Goal: Information Seeking & Learning: Learn about a topic

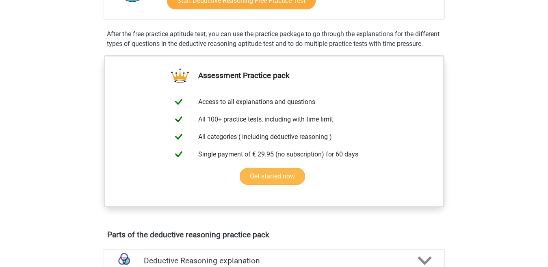
scroll to position [122, 0]
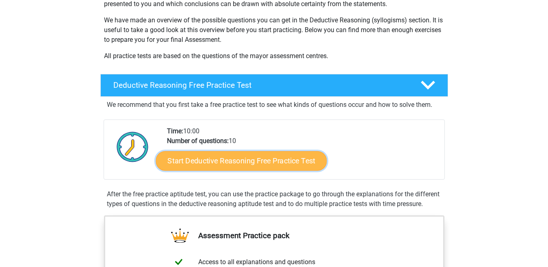
click at [259, 156] on link "Start Deductive Reasoning Free Practice Test" at bounding box center [241, 161] width 171 height 20
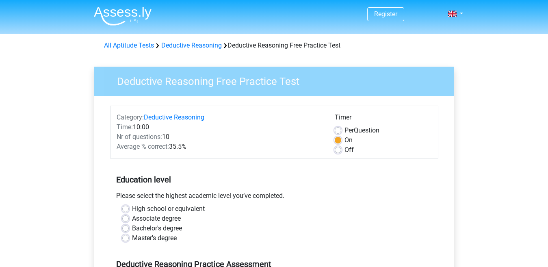
scroll to position [163, 0]
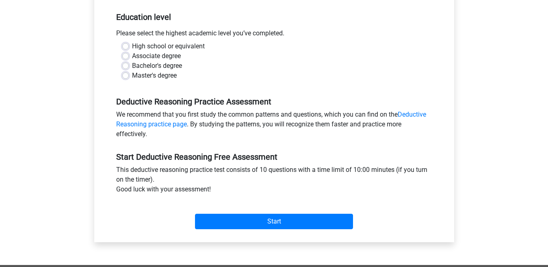
click at [138, 54] on label "Associate degree" at bounding box center [156, 56] width 49 height 10
click at [129, 54] on input "Associate degree" at bounding box center [125, 55] width 7 height 8
radio input "true"
click at [144, 67] on label "Bachelor's degree" at bounding box center [157, 66] width 50 height 10
click at [129, 67] on input "Bachelor's degree" at bounding box center [125, 65] width 7 height 8
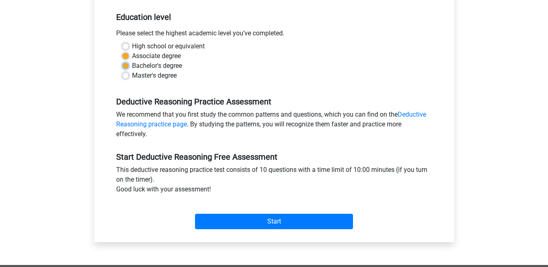
radio input "true"
click at [195, 214] on input "Start" at bounding box center [274, 221] width 158 height 15
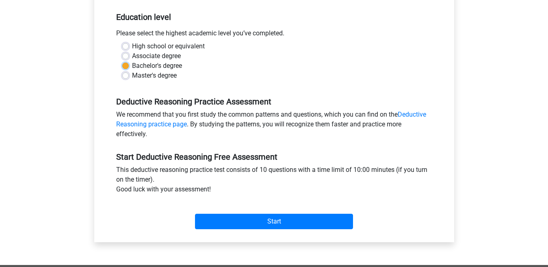
click at [195, 214] on input "Start" at bounding box center [274, 221] width 158 height 15
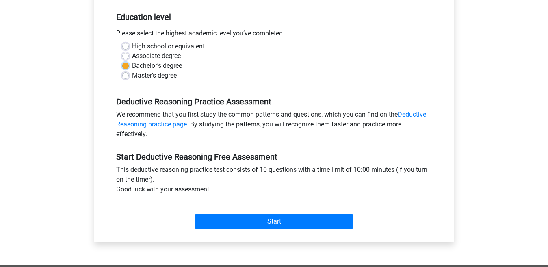
click at [195, 214] on input "Start" at bounding box center [274, 221] width 158 height 15
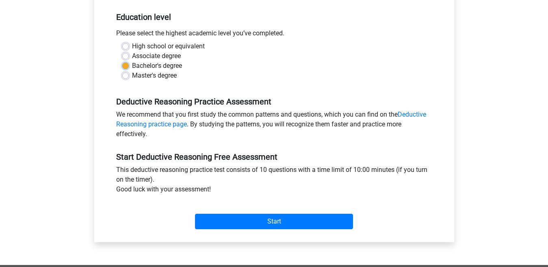
click at [195, 214] on input "Start" at bounding box center [274, 221] width 158 height 15
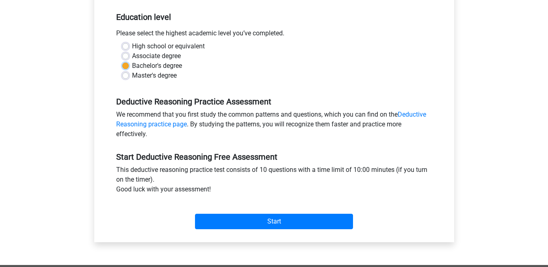
click at [195, 214] on input "Start" at bounding box center [274, 221] width 158 height 15
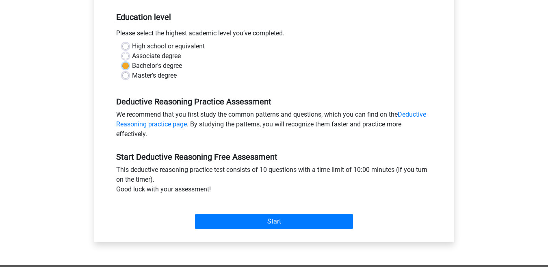
click at [195, 214] on input "Start" at bounding box center [274, 221] width 158 height 15
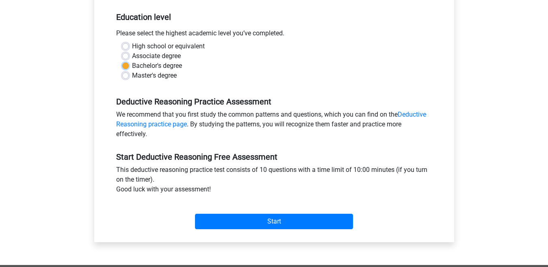
click at [195, 214] on input "Start" at bounding box center [274, 221] width 158 height 15
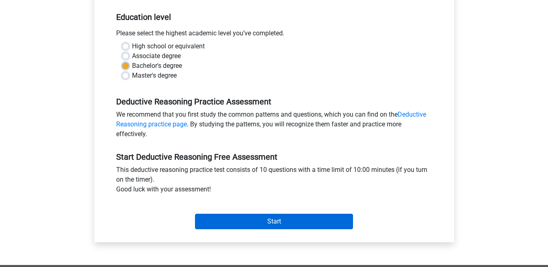
click at [195, 214] on input "Start" at bounding box center [274, 221] width 158 height 15
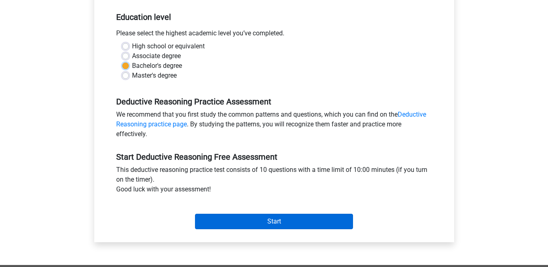
click at [195, 214] on input "Start" at bounding box center [274, 221] width 158 height 15
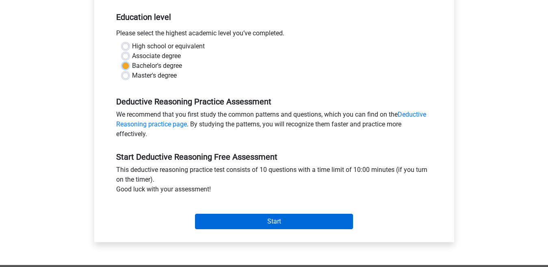
click at [195, 214] on input "Start" at bounding box center [274, 221] width 158 height 15
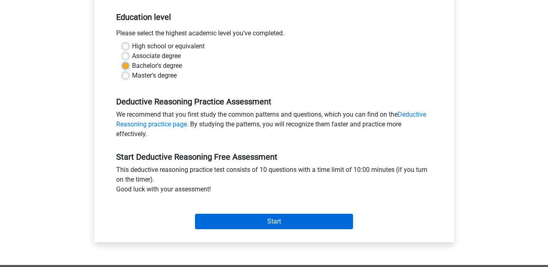
click at [195, 214] on input "Start" at bounding box center [274, 221] width 158 height 15
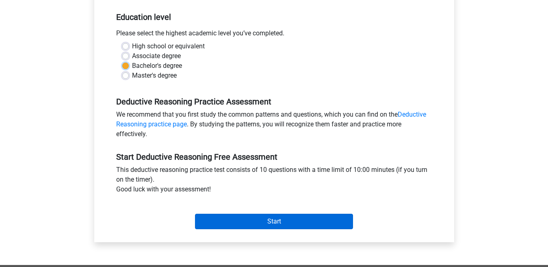
click at [195, 214] on input "Start" at bounding box center [274, 221] width 158 height 15
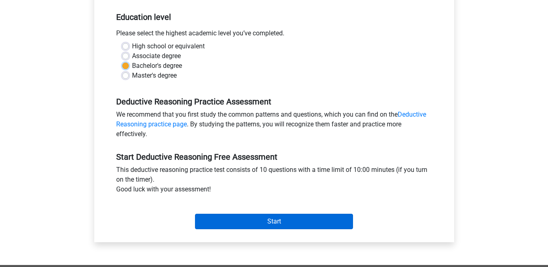
click at [195, 214] on input "Start" at bounding box center [274, 221] width 158 height 15
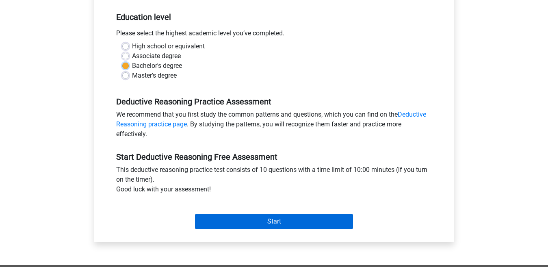
click at [195, 214] on input "Start" at bounding box center [274, 221] width 158 height 15
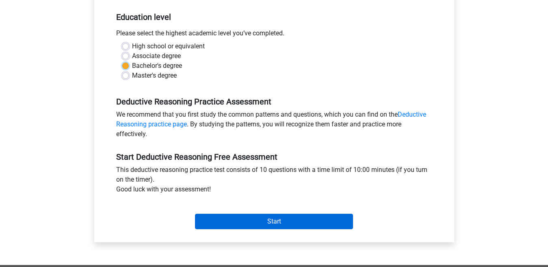
click at [195, 214] on input "Start" at bounding box center [274, 221] width 158 height 15
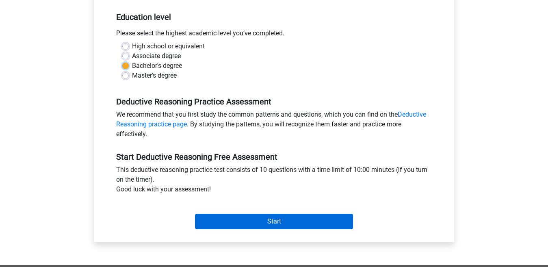
click at [195, 214] on input "Start" at bounding box center [274, 221] width 158 height 15
click at [239, 220] on input "Start" at bounding box center [274, 221] width 158 height 15
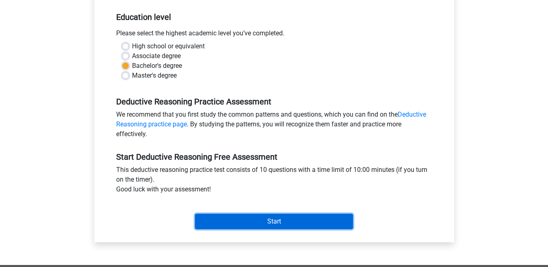
click at [195, 214] on input "Start" at bounding box center [274, 221] width 158 height 15
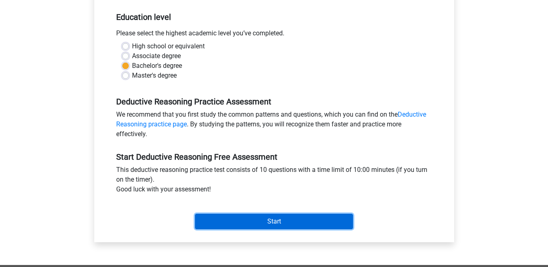
click at [195, 214] on input "Start" at bounding box center [274, 221] width 158 height 15
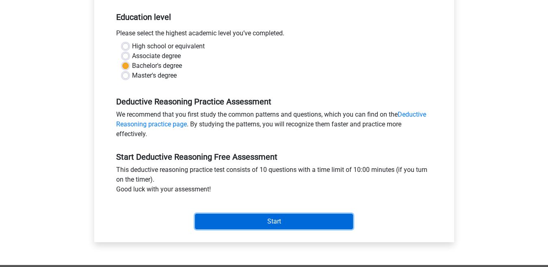
click at [195, 214] on input "Start" at bounding box center [274, 221] width 158 height 15
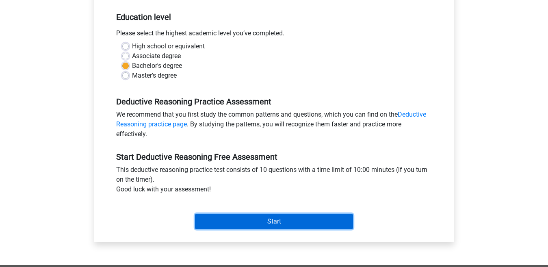
click at [195, 214] on input "Start" at bounding box center [274, 221] width 158 height 15
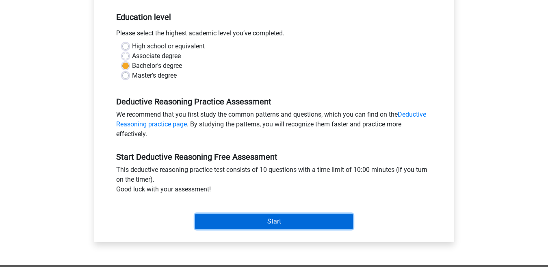
click at [195, 214] on input "Start" at bounding box center [274, 221] width 158 height 15
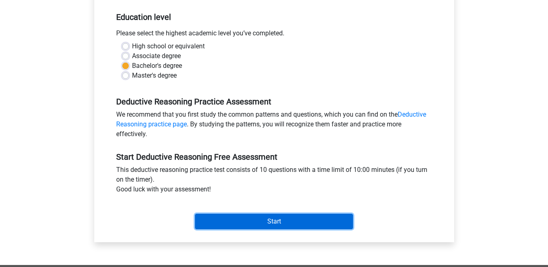
click at [195, 214] on input "Start" at bounding box center [274, 221] width 158 height 15
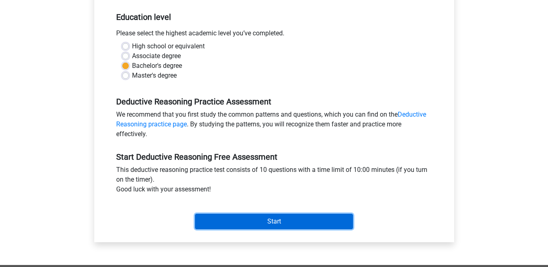
click at [195, 214] on input "Start" at bounding box center [274, 221] width 158 height 15
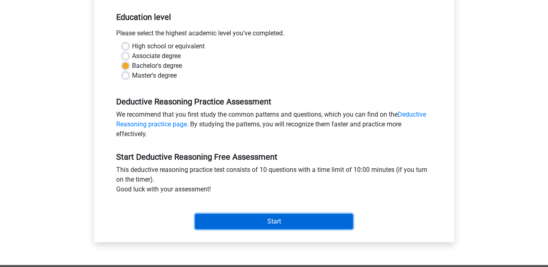
click at [195, 214] on input "Start" at bounding box center [274, 221] width 158 height 15
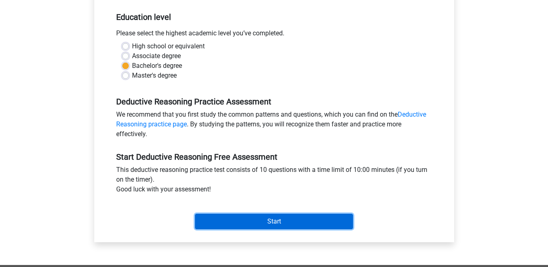
click at [195, 214] on input "Start" at bounding box center [274, 221] width 158 height 15
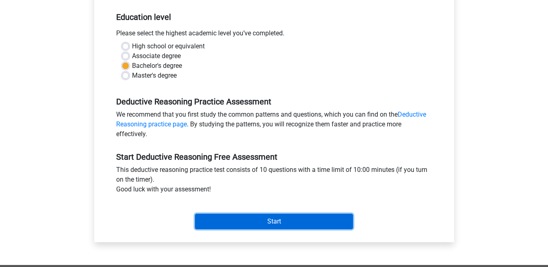
click at [195, 214] on input "Start" at bounding box center [274, 221] width 158 height 15
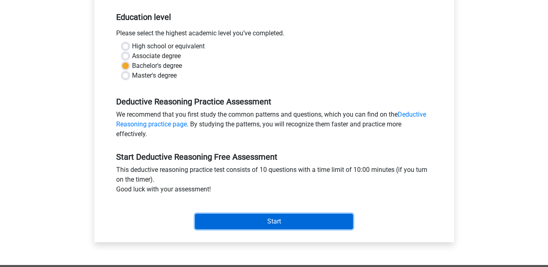
click at [195, 214] on input "Start" at bounding box center [274, 221] width 158 height 15
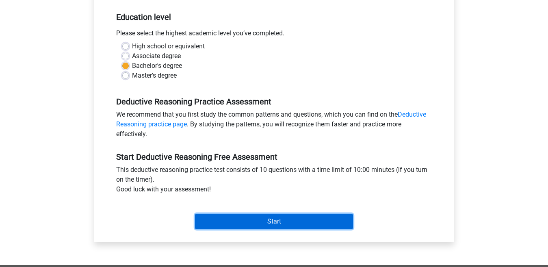
click at [195, 214] on input "Start" at bounding box center [274, 221] width 158 height 15
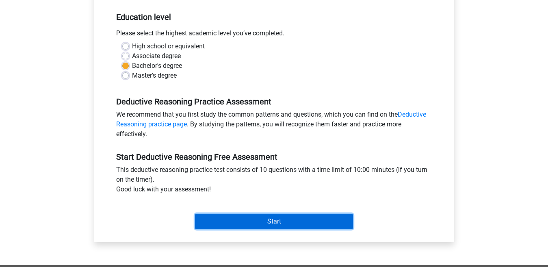
click at [195, 214] on input "Start" at bounding box center [274, 221] width 158 height 15
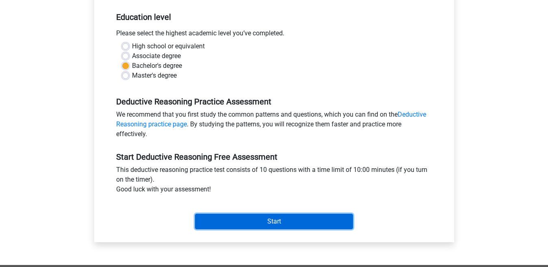
click at [195, 214] on input "Start" at bounding box center [274, 221] width 158 height 15
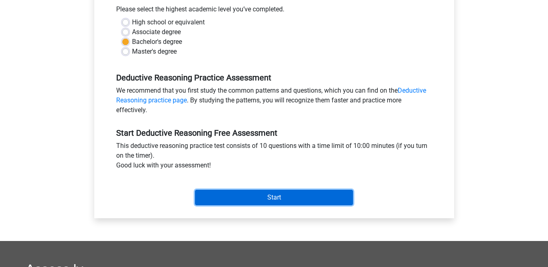
click at [195, 190] on input "Start" at bounding box center [274, 197] width 158 height 15
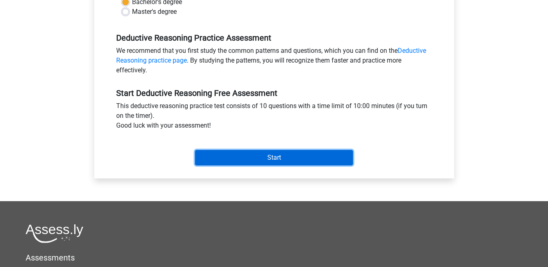
click at [195, 150] on input "Start" at bounding box center [274, 157] width 158 height 15
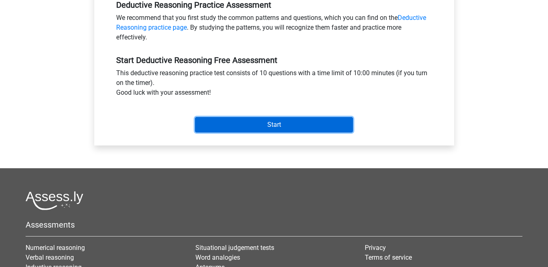
click at [195, 117] on input "Start" at bounding box center [274, 124] width 158 height 15
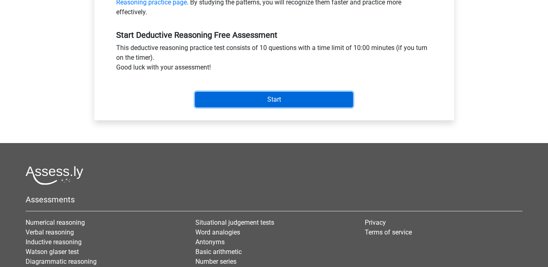
click at [195, 92] on input "Start" at bounding box center [274, 99] width 158 height 15
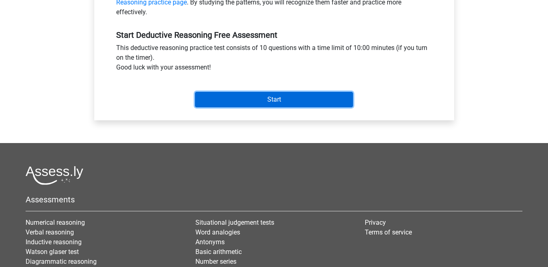
click at [195, 92] on input "Start" at bounding box center [274, 99] width 158 height 15
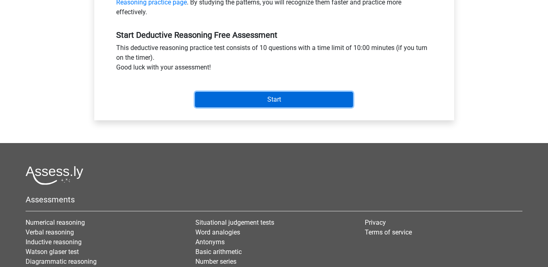
click at [195, 92] on input "Start" at bounding box center [274, 99] width 158 height 15
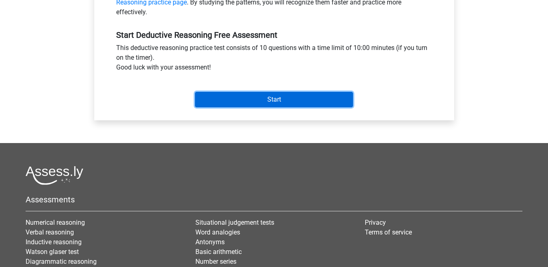
click at [195, 92] on input "Start" at bounding box center [274, 99] width 158 height 15
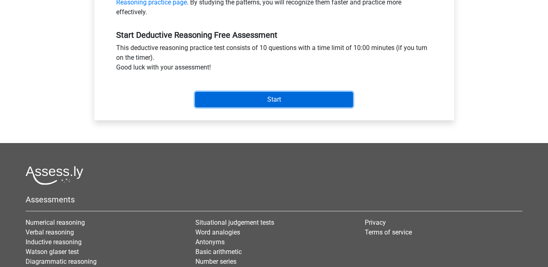
click at [195, 92] on input "Start" at bounding box center [274, 99] width 158 height 15
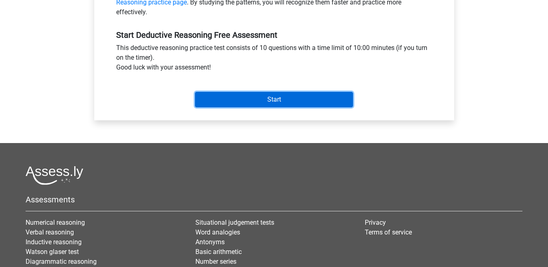
click at [195, 92] on input "Start" at bounding box center [274, 99] width 158 height 15
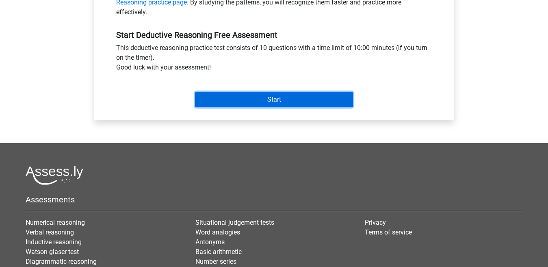
click at [195, 92] on input "Start" at bounding box center [274, 99] width 158 height 15
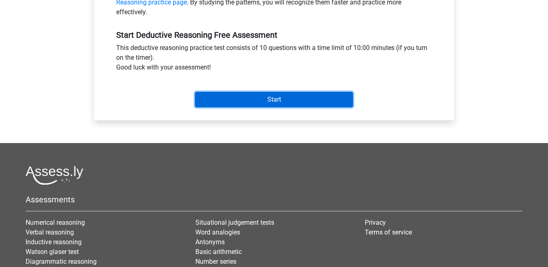
click at [195, 92] on input "Start" at bounding box center [274, 99] width 158 height 15
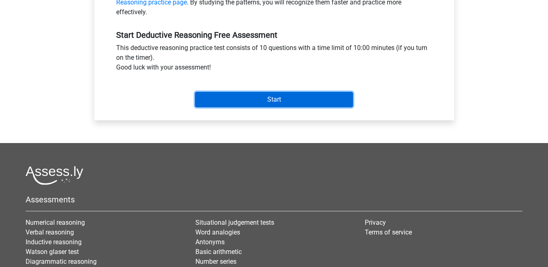
click at [195, 92] on input "Start" at bounding box center [274, 99] width 158 height 15
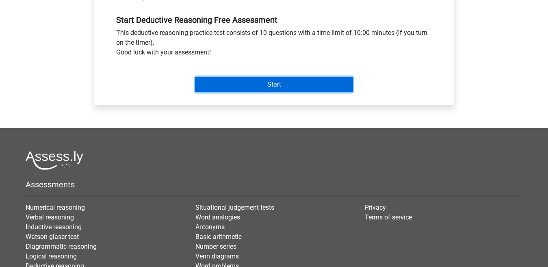
click at [195, 77] on input "Start" at bounding box center [274, 84] width 158 height 15
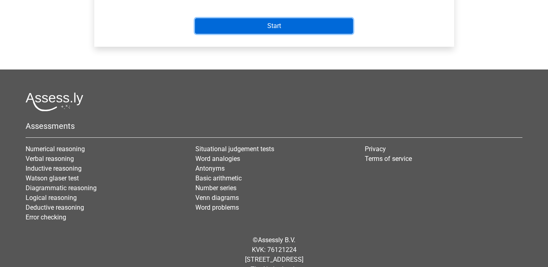
click at [195, 18] on input "Start" at bounding box center [274, 25] width 158 height 15
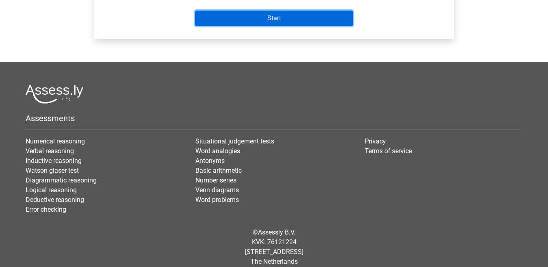
click at [195, 11] on input "Start" at bounding box center [274, 18] width 158 height 15
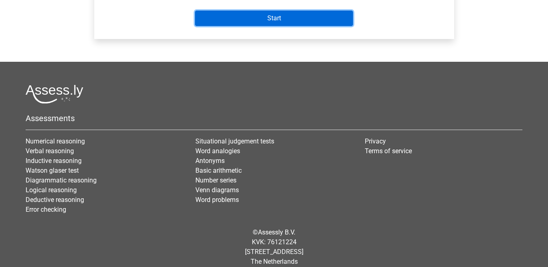
click at [195, 11] on input "Start" at bounding box center [274, 18] width 158 height 15
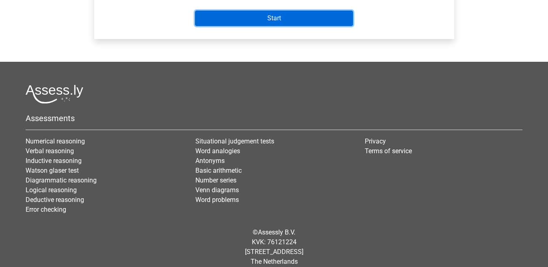
click at [195, 11] on input "Start" at bounding box center [274, 18] width 158 height 15
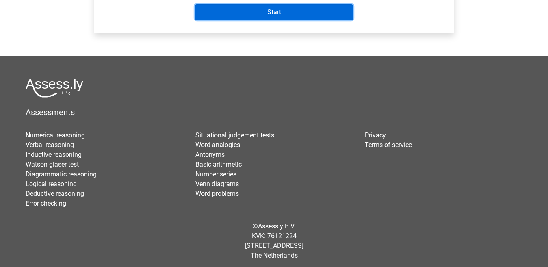
click at [195, 4] on input "Start" at bounding box center [274, 11] width 158 height 15
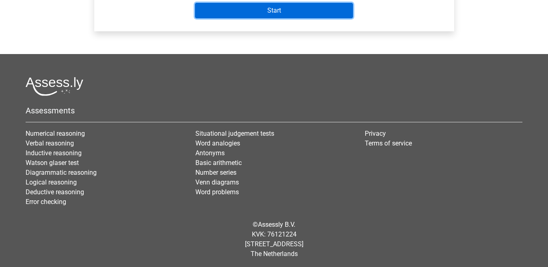
click at [195, 3] on input "Start" at bounding box center [274, 10] width 158 height 15
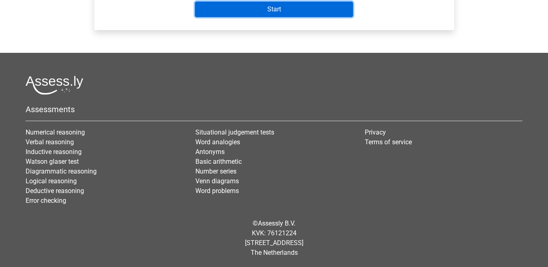
click at [195, 2] on input "Start" at bounding box center [274, 9] width 158 height 15
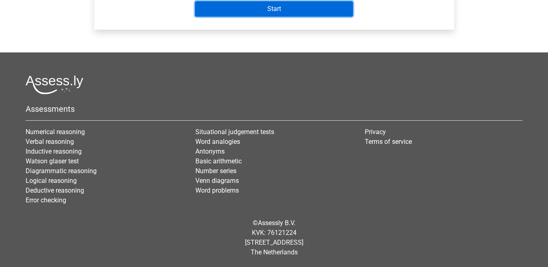
click at [195, 1] on input "Start" at bounding box center [274, 8] width 158 height 15
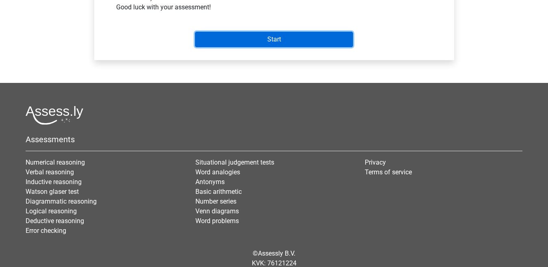
click at [195, 32] on input "Start" at bounding box center [274, 39] width 158 height 15
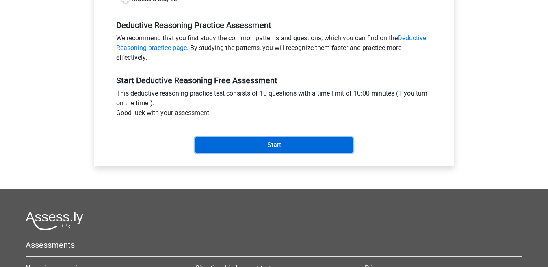
click at [195, 137] on input "Start" at bounding box center [274, 144] width 158 height 15
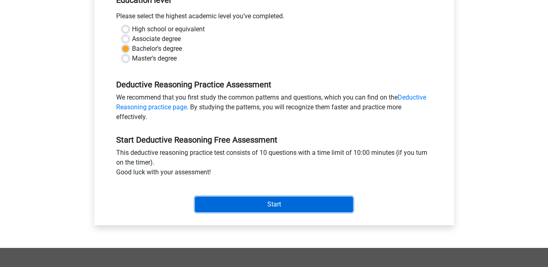
click at [195, 197] on input "Start" at bounding box center [274, 204] width 158 height 15
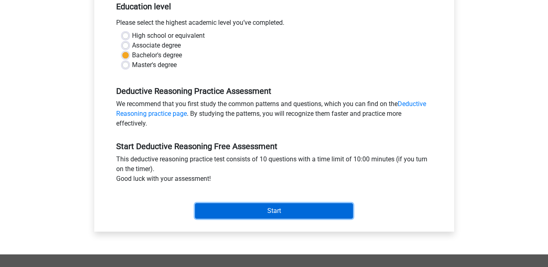
click at [195, 203] on input "Start" at bounding box center [274, 210] width 158 height 15
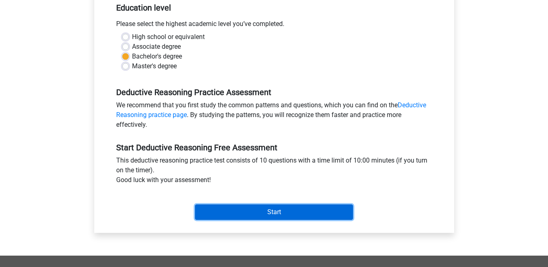
click at [195, 205] on input "Start" at bounding box center [274, 212] width 158 height 15
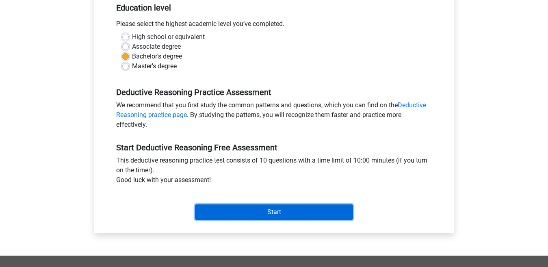
click at [195, 205] on input "Start" at bounding box center [274, 212] width 158 height 15
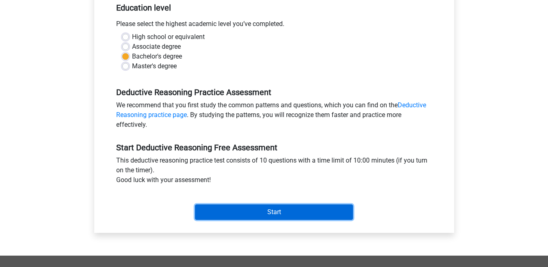
click at [195, 205] on input "Start" at bounding box center [274, 212] width 158 height 15
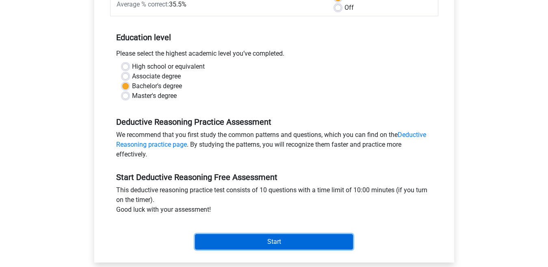
click at [195, 234] on input "Start" at bounding box center [274, 241] width 158 height 15
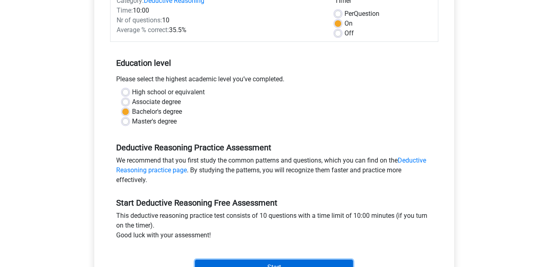
click at [195, 260] on input "Start" at bounding box center [274, 267] width 158 height 15
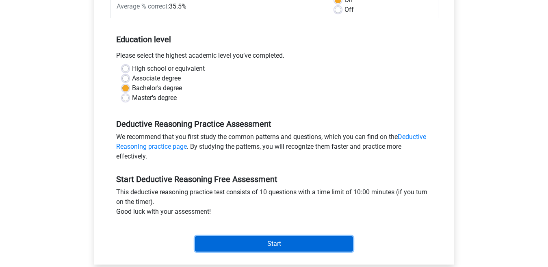
click at [195, 236] on input "Start" at bounding box center [274, 243] width 158 height 15
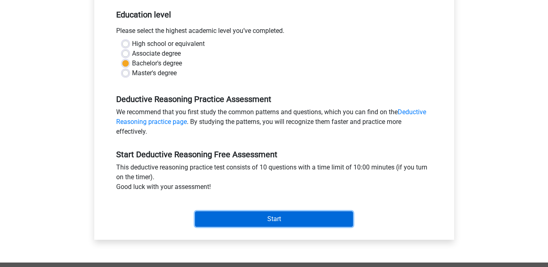
click at [195, 211] on input "Start" at bounding box center [274, 218] width 158 height 15
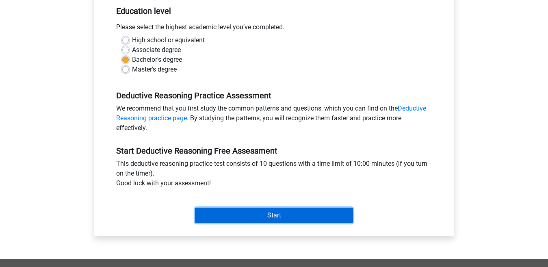
click at [195, 208] on input "Start" at bounding box center [274, 215] width 158 height 15
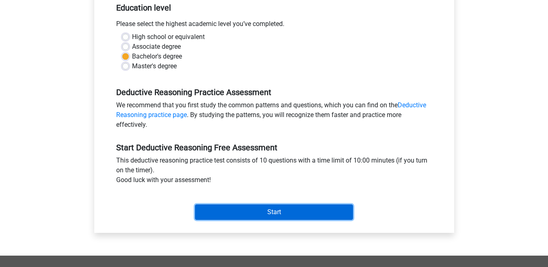
click at [195, 205] on input "Start" at bounding box center [274, 212] width 158 height 15
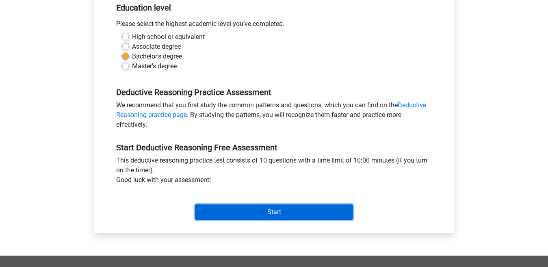
click at [195, 205] on input "Start" at bounding box center [274, 212] width 158 height 15
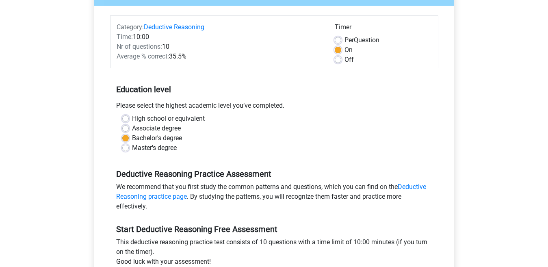
scroll to position [91, 0]
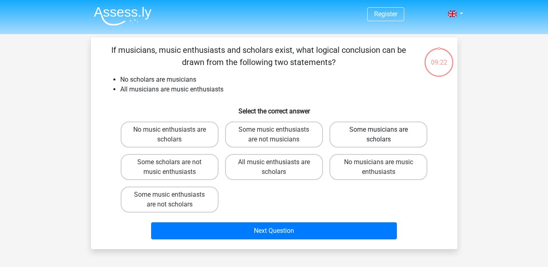
click at [371, 137] on label "Some musicians are scholars" at bounding box center [379, 135] width 98 height 26
click at [379, 135] on input "Some musicians are scholars" at bounding box center [381, 132] width 5 height 5
radio input "true"
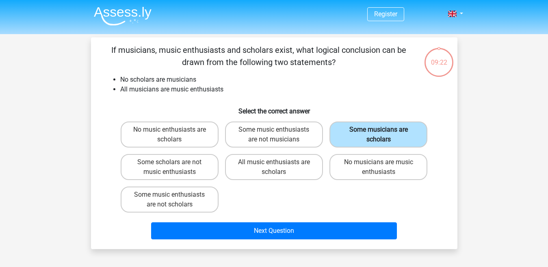
click at [151, 222] on button "Next Question" at bounding box center [274, 230] width 246 height 17
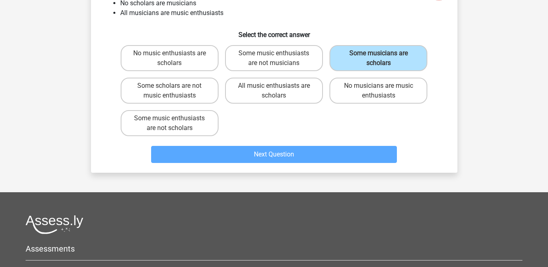
scroll to position [81, 0]
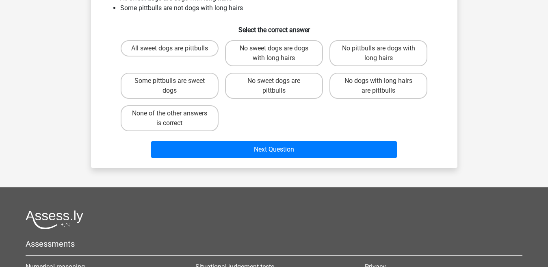
click at [151, 141] on button "Next Question" at bounding box center [274, 149] width 246 height 17
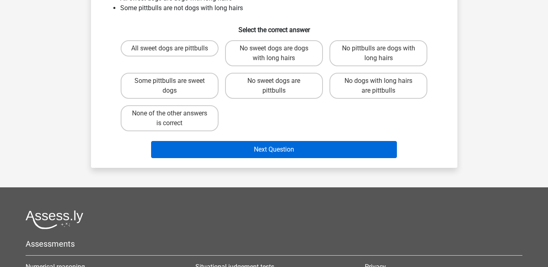
click at [151, 141] on button "Next Question" at bounding box center [274, 149] width 246 height 17
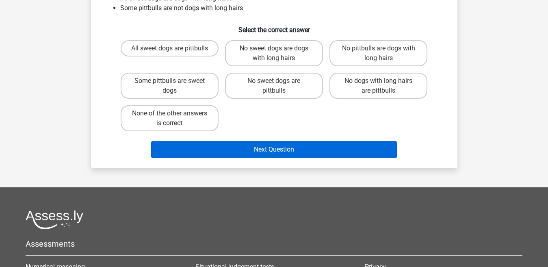
click at [151, 141] on button "Next Question" at bounding box center [274, 149] width 246 height 17
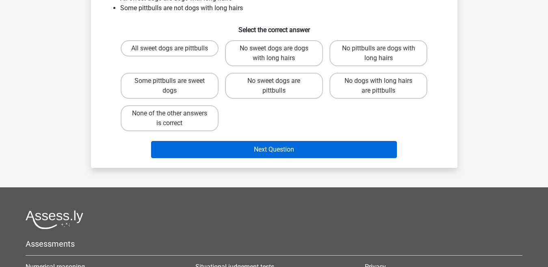
click at [151, 141] on button "Next Question" at bounding box center [274, 149] width 246 height 17
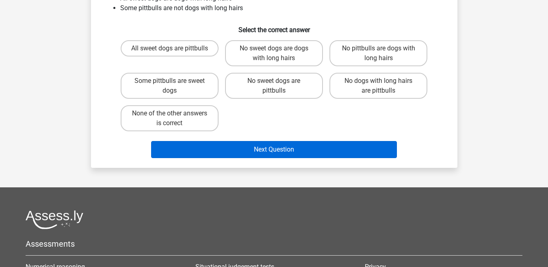
click at [151, 141] on button "Next Question" at bounding box center [274, 149] width 246 height 17
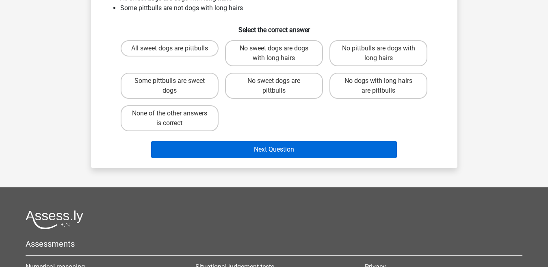
click at [151, 141] on button "Next Question" at bounding box center [274, 149] width 246 height 17
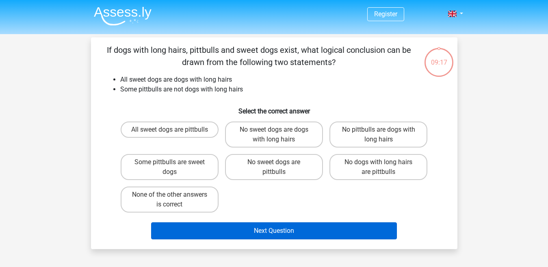
click at [151, 222] on button "Next Question" at bounding box center [274, 230] width 246 height 17
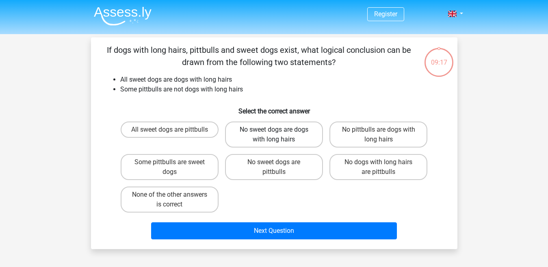
click at [151, 222] on button "Next Question" at bounding box center [274, 230] width 246 height 17
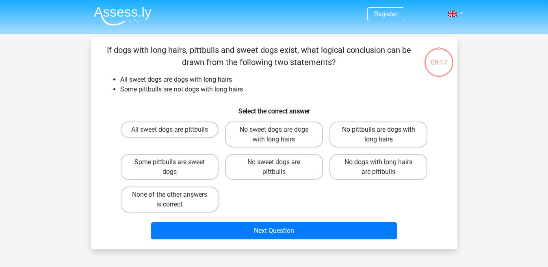
click at [151, 222] on button "Next Question" at bounding box center [274, 230] width 246 height 17
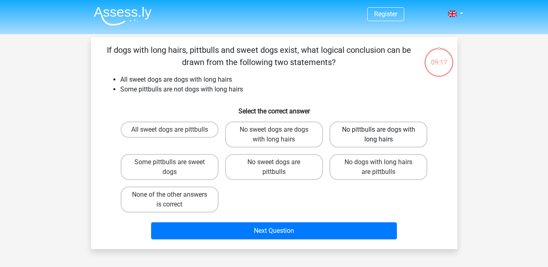
click at [151, 222] on button "Next Question" at bounding box center [274, 230] width 246 height 17
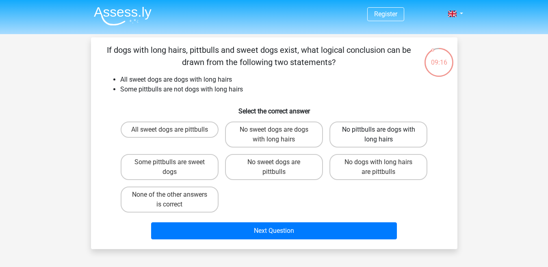
click at [151, 222] on button "Next Question" at bounding box center [274, 230] width 246 height 17
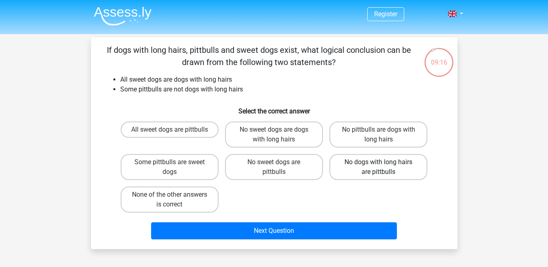
click at [151, 222] on button "Next Question" at bounding box center [274, 230] width 246 height 17
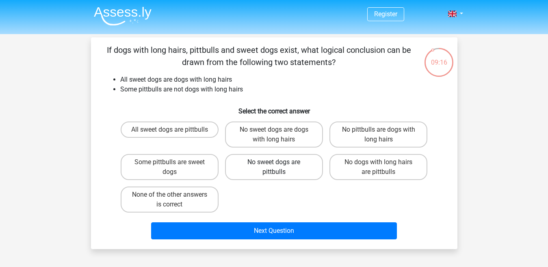
click at [151, 222] on button "Next Question" at bounding box center [274, 230] width 246 height 17
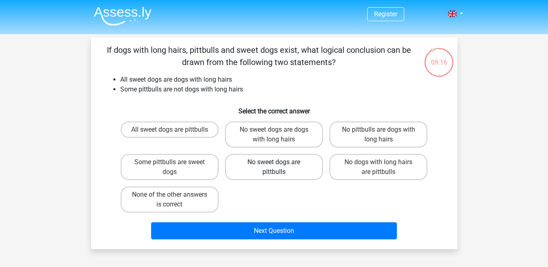
click at [151, 222] on button "Next Question" at bounding box center [274, 230] width 246 height 17
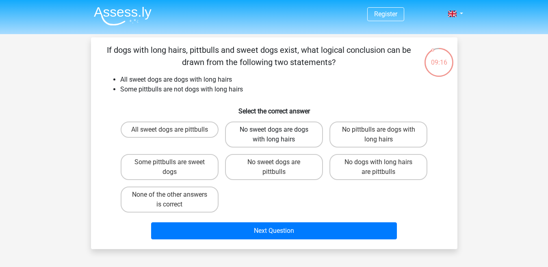
click at [151, 222] on button "Next Question" at bounding box center [274, 230] width 246 height 17
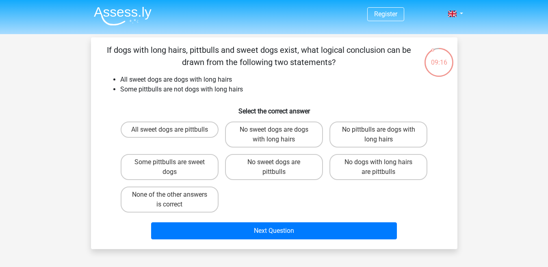
click at [151, 222] on button "Next Question" at bounding box center [274, 230] width 246 height 17
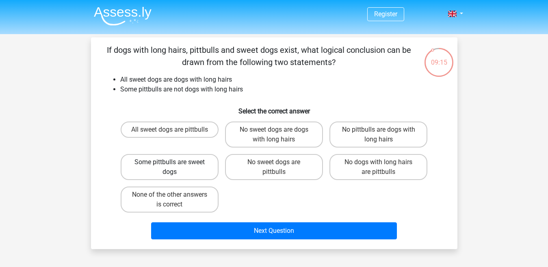
click at [151, 222] on button "Next Question" at bounding box center [274, 230] width 246 height 17
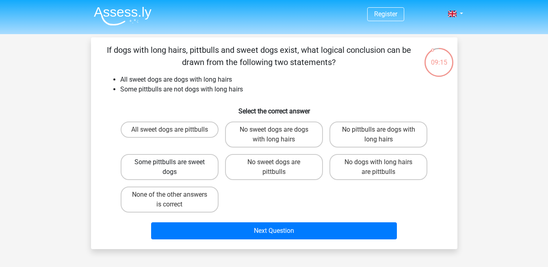
click at [151, 222] on button "Next Question" at bounding box center [274, 230] width 246 height 17
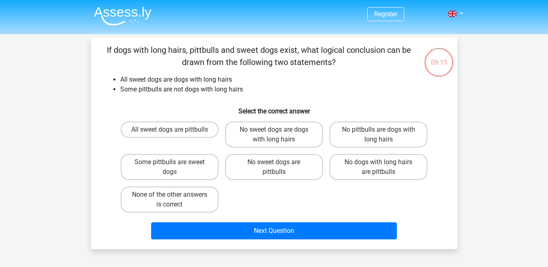
click at [151, 222] on button "Next Question" at bounding box center [274, 230] width 246 height 17
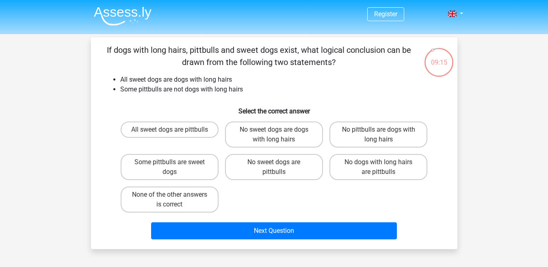
click at [151, 222] on button "Next Question" at bounding box center [274, 230] width 246 height 17
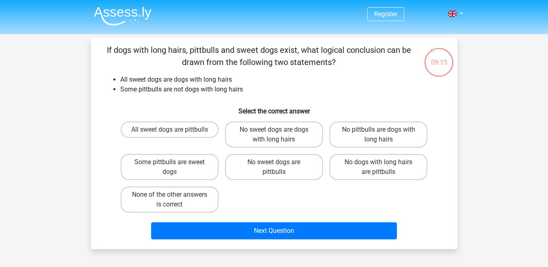
click at [151, 222] on button "Next Question" at bounding box center [274, 230] width 246 height 17
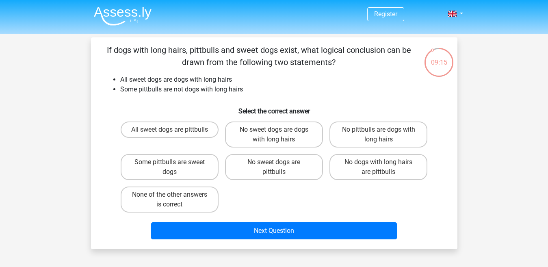
click at [151, 222] on button "Next Question" at bounding box center [274, 230] width 246 height 17
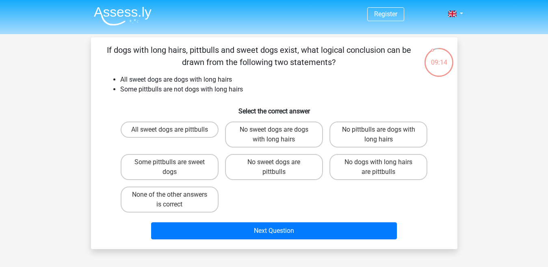
click at [151, 222] on button "Next Question" at bounding box center [274, 230] width 246 height 17
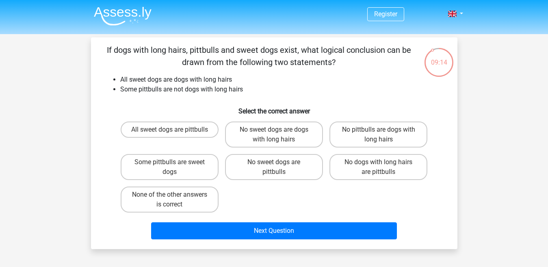
click at [151, 222] on button "Next Question" at bounding box center [274, 230] width 246 height 17
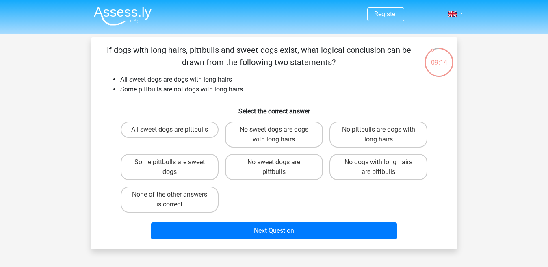
click at [151, 222] on button "Next Question" at bounding box center [274, 230] width 246 height 17
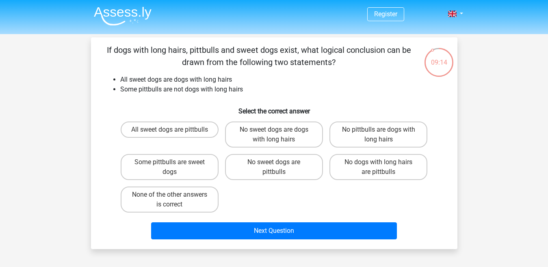
click at [151, 222] on button "Next Question" at bounding box center [274, 230] width 246 height 17
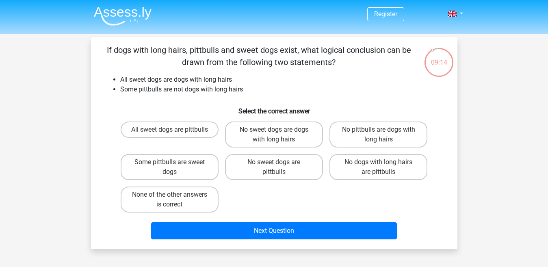
click at [151, 222] on button "Next Question" at bounding box center [274, 230] width 246 height 17
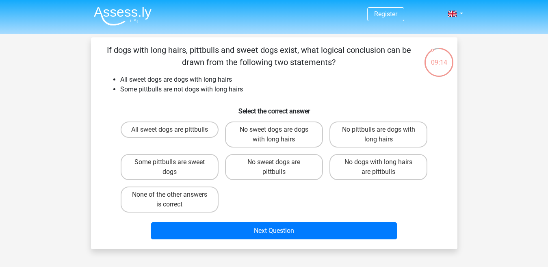
click at [151, 222] on button "Next Question" at bounding box center [274, 230] width 246 height 17
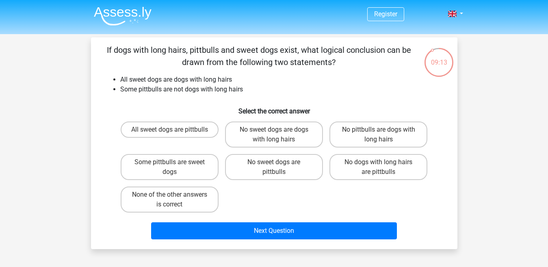
click at [151, 222] on button "Next Question" at bounding box center [274, 230] width 246 height 17
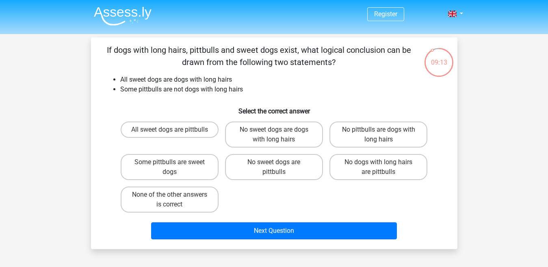
click at [151, 222] on button "Next Question" at bounding box center [274, 230] width 246 height 17
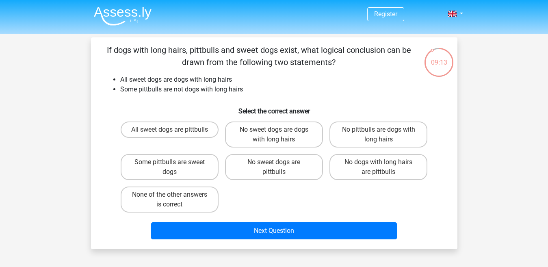
click at [151, 222] on button "Next Question" at bounding box center [274, 230] width 246 height 17
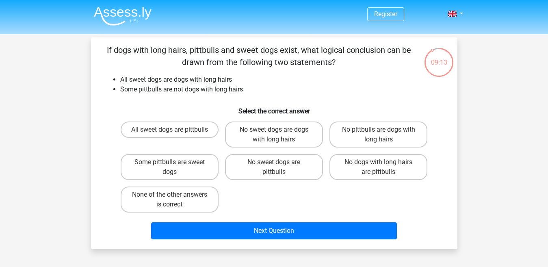
click at [151, 222] on button "Next Question" at bounding box center [274, 230] width 246 height 17
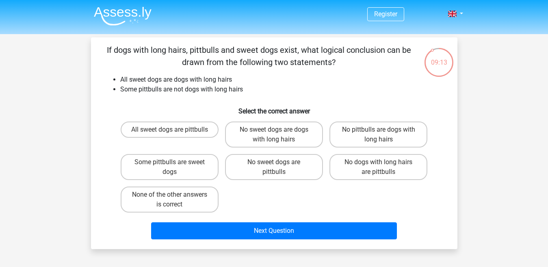
click at [151, 222] on button "Next Question" at bounding box center [274, 230] width 246 height 17
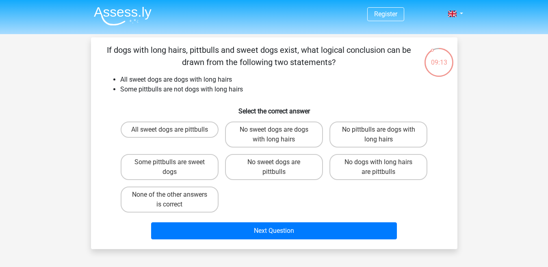
click at [151, 222] on button "Next Question" at bounding box center [274, 230] width 246 height 17
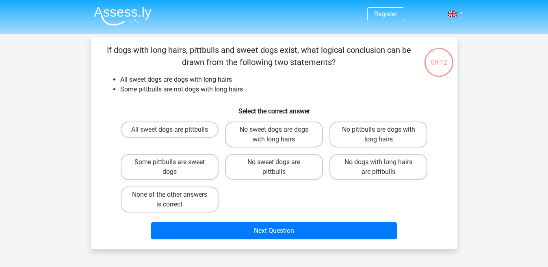
click at [151, 222] on button "Next Question" at bounding box center [274, 230] width 246 height 17
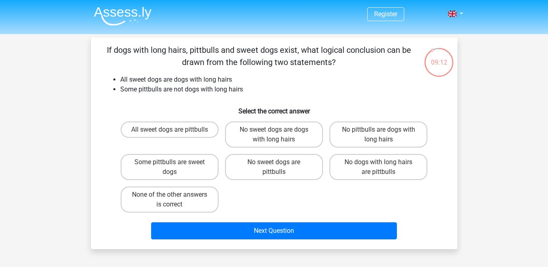
click at [151, 222] on button "Next Question" at bounding box center [274, 230] width 246 height 17
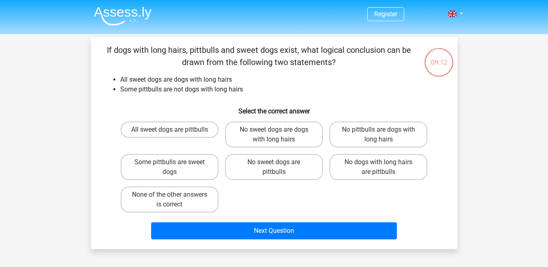
click at [151, 222] on button "Next Question" at bounding box center [274, 230] width 246 height 17
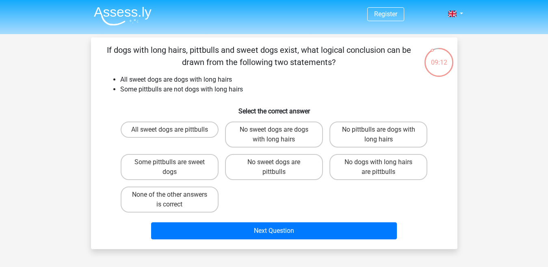
click at [151, 222] on button "Next Question" at bounding box center [274, 230] width 246 height 17
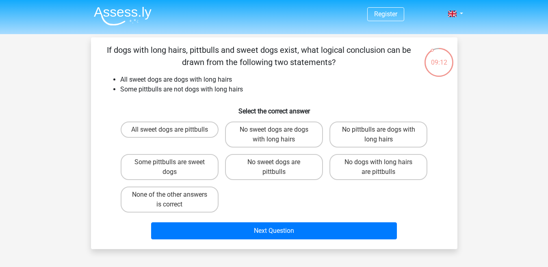
click at [151, 222] on button "Next Question" at bounding box center [274, 230] width 246 height 17
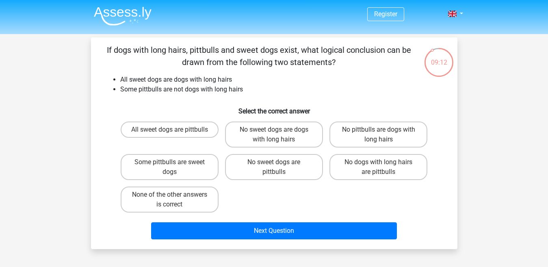
click at [151, 222] on button "Next Question" at bounding box center [274, 230] width 246 height 17
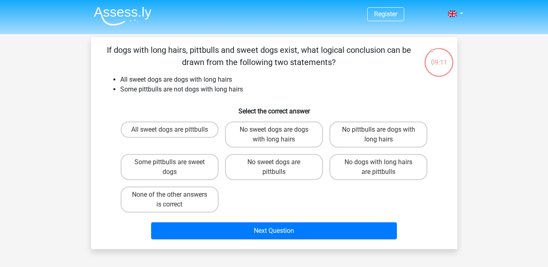
click at [151, 222] on button "Next Question" at bounding box center [274, 230] width 246 height 17
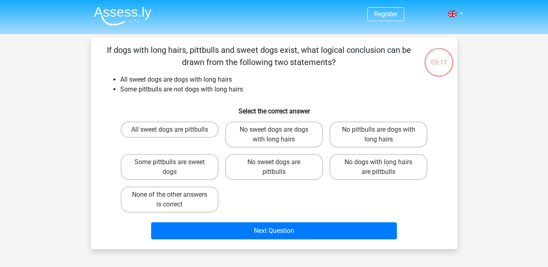
click at [151, 222] on button "Next Question" at bounding box center [274, 230] width 246 height 17
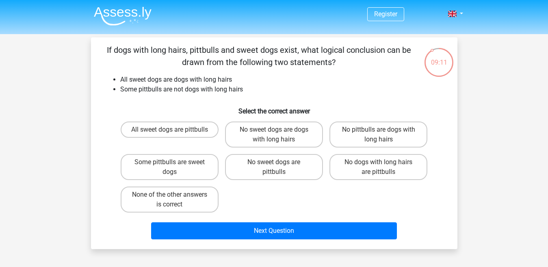
click at [151, 222] on button "Next Question" at bounding box center [274, 230] width 246 height 17
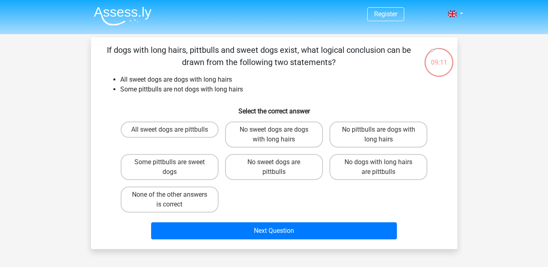
click at [151, 222] on button "Next Question" at bounding box center [274, 230] width 246 height 17
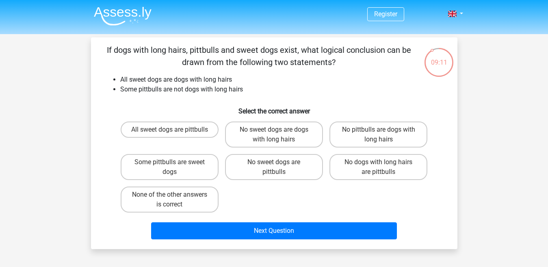
click at [151, 222] on button "Next Question" at bounding box center [274, 230] width 246 height 17
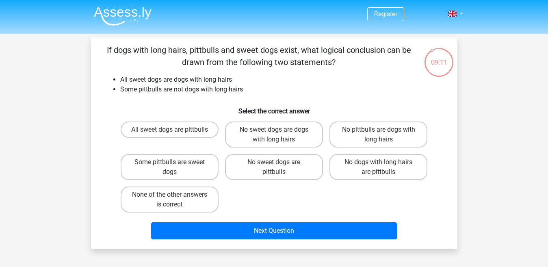
click at [151, 222] on button "Next Question" at bounding box center [274, 230] width 246 height 17
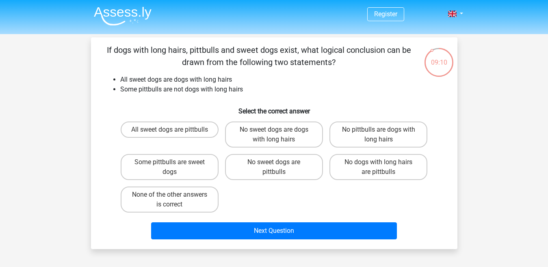
click at [151, 222] on button "Next Question" at bounding box center [274, 230] width 246 height 17
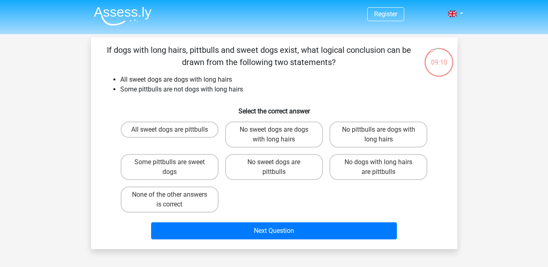
click at [151, 222] on button "Next Question" at bounding box center [274, 230] width 246 height 17
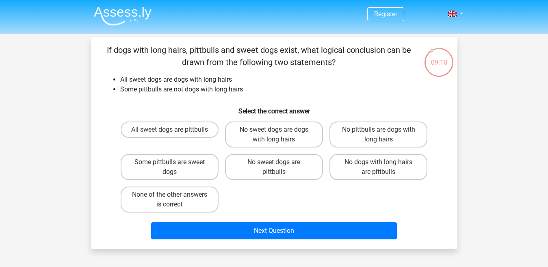
click at [151, 222] on button "Next Question" at bounding box center [274, 230] width 246 height 17
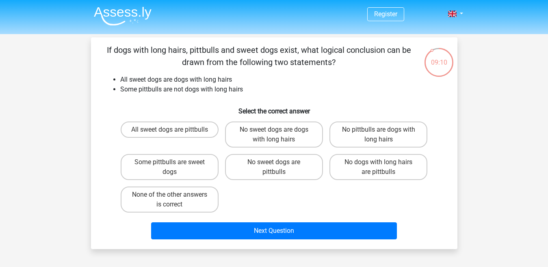
click at [151, 222] on button "Next Question" at bounding box center [274, 230] width 246 height 17
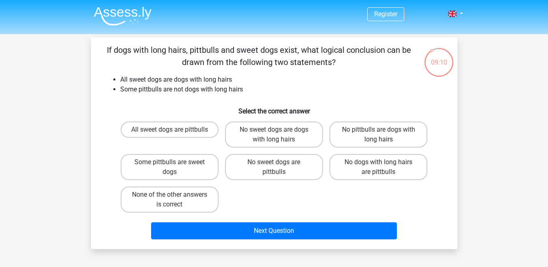
click at [151, 222] on button "Next Question" at bounding box center [274, 230] width 246 height 17
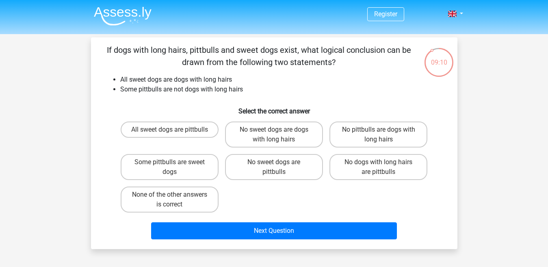
click at [151, 222] on button "Next Question" at bounding box center [274, 230] width 246 height 17
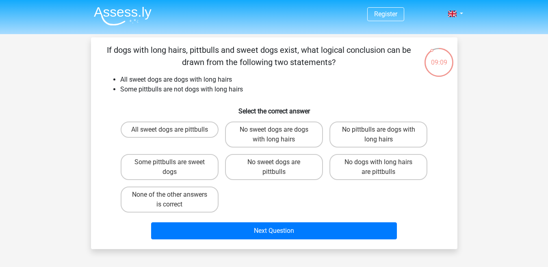
click at [151, 222] on button "Next Question" at bounding box center [274, 230] width 246 height 17
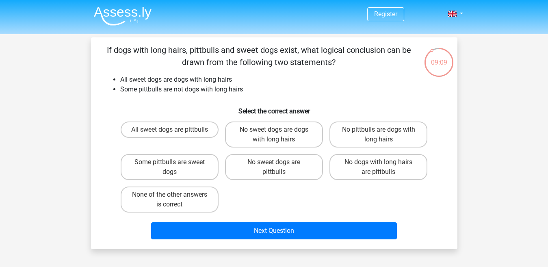
click at [151, 222] on button "Next Question" at bounding box center [274, 230] width 246 height 17
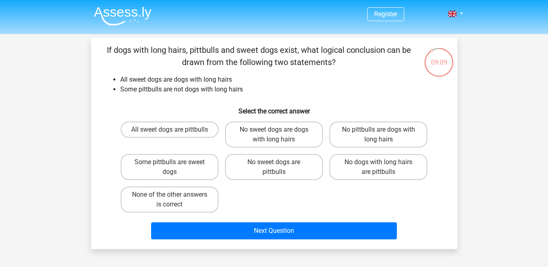
click at [151, 222] on button "Next Question" at bounding box center [274, 230] width 246 height 17
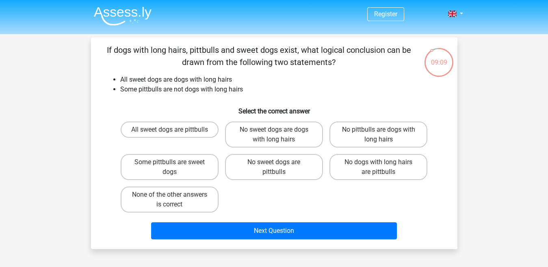
click at [151, 222] on button "Next Question" at bounding box center [274, 230] width 246 height 17
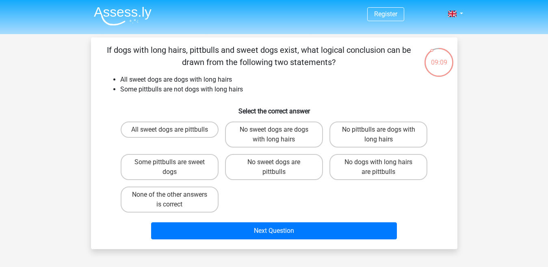
click at [151, 222] on button "Next Question" at bounding box center [274, 230] width 246 height 17
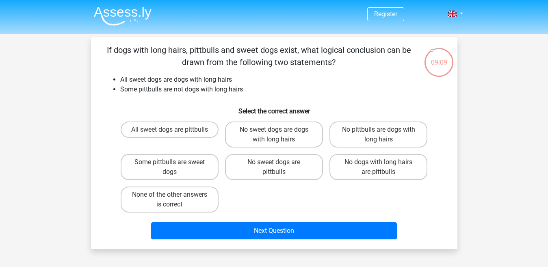
click at [151, 222] on button "Next Question" at bounding box center [274, 230] width 246 height 17
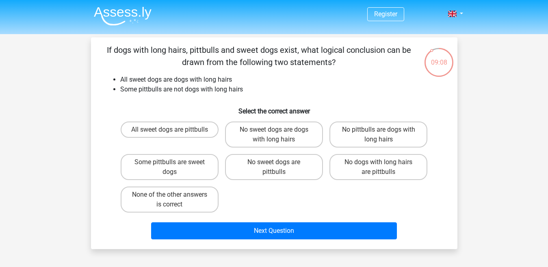
click at [151, 222] on button "Next Question" at bounding box center [274, 230] width 246 height 17
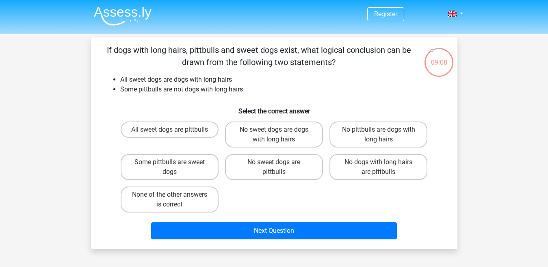
click at [151, 222] on button "Next Question" at bounding box center [274, 230] width 246 height 17
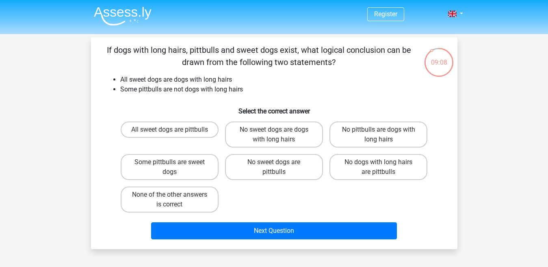
click at [151, 222] on button "Next Question" at bounding box center [274, 230] width 246 height 17
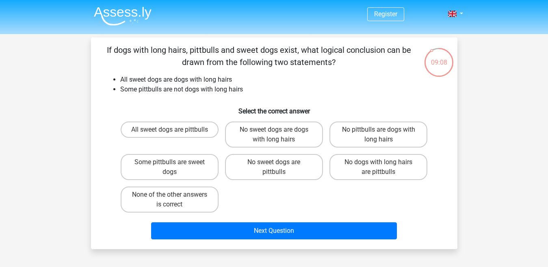
click at [151, 222] on button "Next Question" at bounding box center [274, 230] width 246 height 17
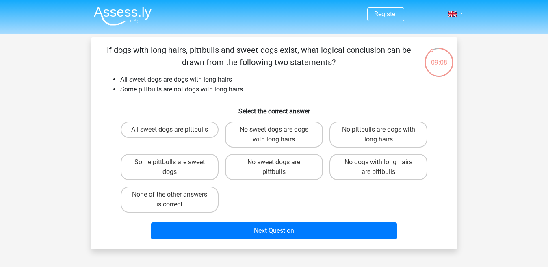
click at [151, 222] on button "Next Question" at bounding box center [274, 230] width 246 height 17
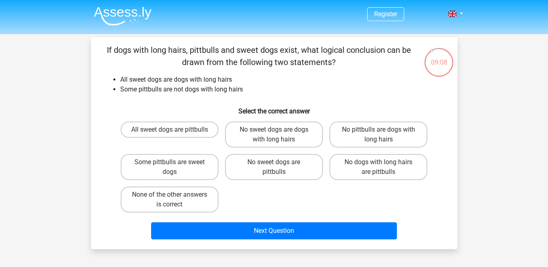
click at [151, 222] on button "Next Question" at bounding box center [274, 230] width 246 height 17
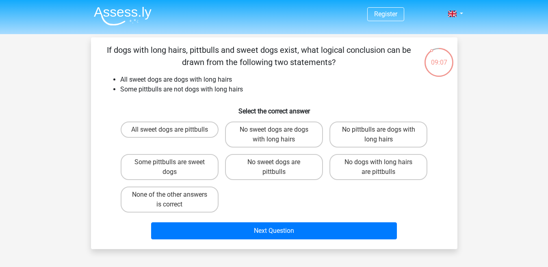
click at [151, 222] on button "Next Question" at bounding box center [274, 230] width 246 height 17
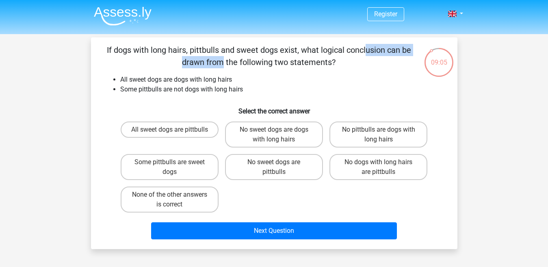
drag, startPoint x: 207, startPoint y: 48, endPoint x: 288, endPoint y: 50, distance: 81.3
click at [288, 50] on p "If dogs with long hairs, pittbulls and sweet dogs exist, what logical conclusio…" at bounding box center [259, 56] width 310 height 24
click at [244, 68] on p "If dogs with long hairs, pittbulls and sweet dogs exist, what logical conclusio…" at bounding box center [259, 56] width 310 height 24
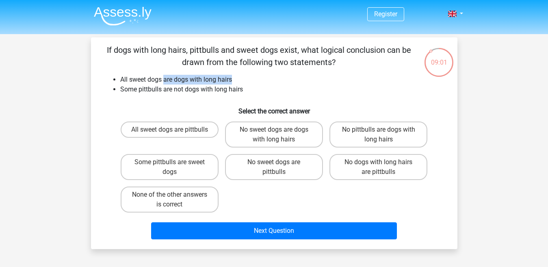
drag, startPoint x: 165, startPoint y: 75, endPoint x: 238, endPoint y: 77, distance: 72.8
click at [238, 77] on li "All sweet dogs are dogs with long hairs" at bounding box center [282, 80] width 324 height 10
click at [228, 69] on div "If dogs with long hairs, pittbulls and sweet dogs exist, what logical conclusio…" at bounding box center [274, 143] width 360 height 199
